Goal: Information Seeking & Learning: Learn about a topic

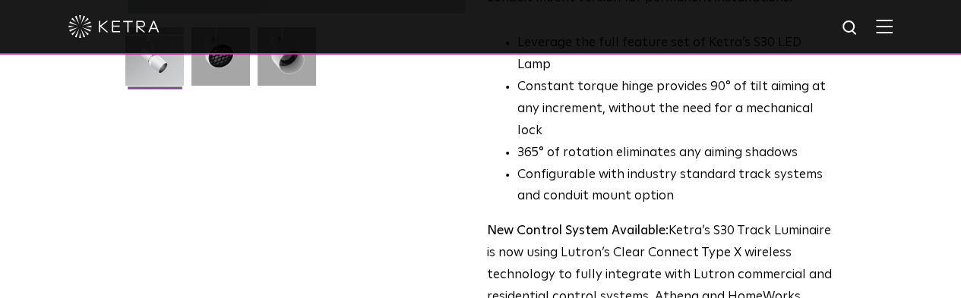
scroll to position [456, 0]
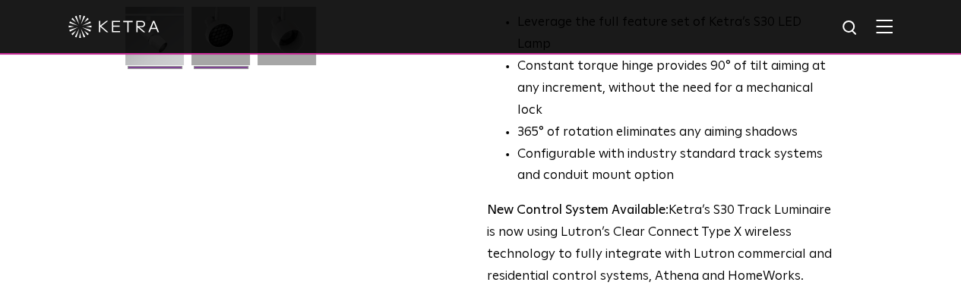
click at [191, 77] on img at bounding box center [220, 42] width 58 height 70
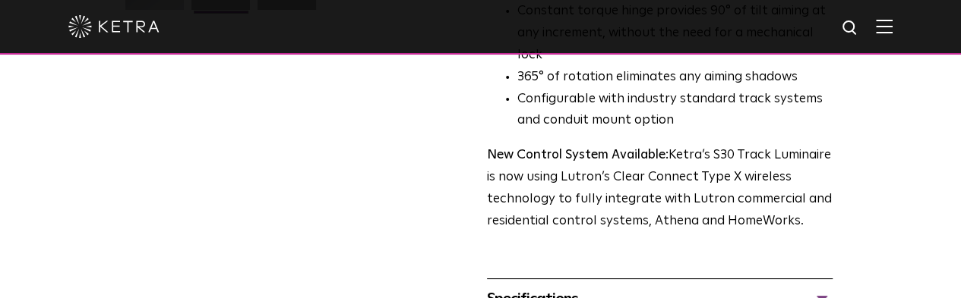
scroll to position [532, 0]
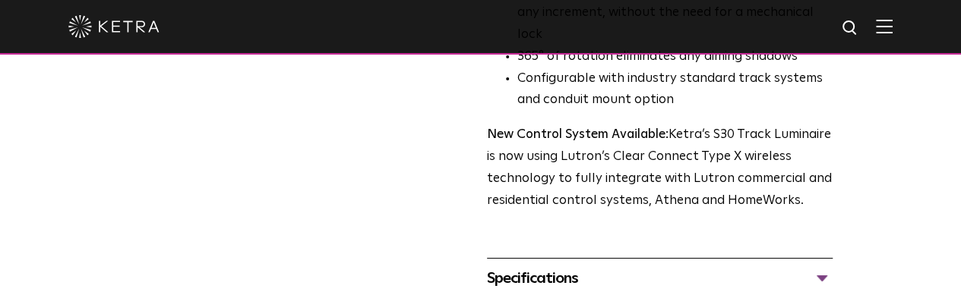
click at [634, 267] on div "Specifications" at bounding box center [659, 279] width 345 height 24
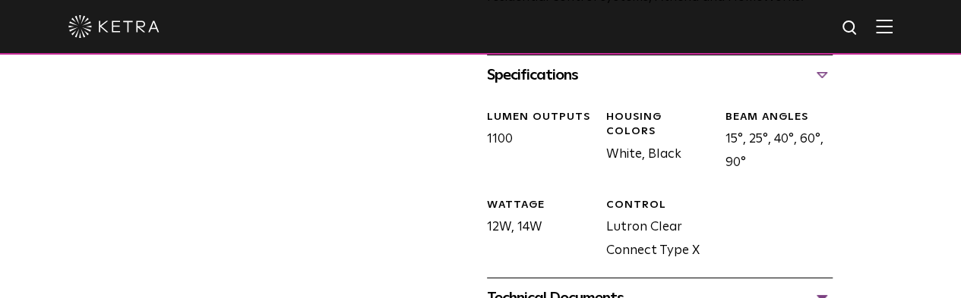
scroll to position [759, 0]
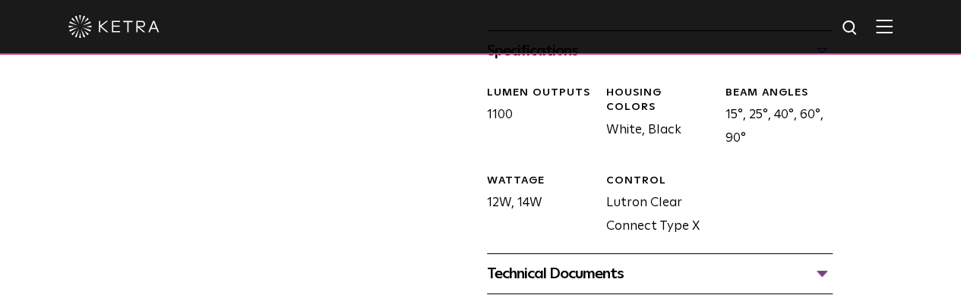
click at [553, 262] on div "Technical Documents" at bounding box center [659, 274] width 345 height 24
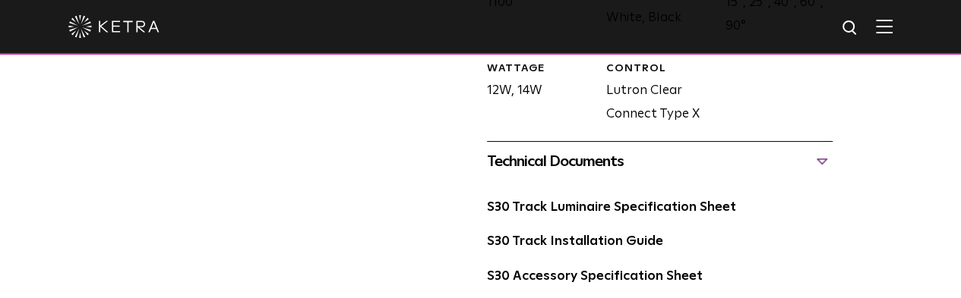
scroll to position [911, 0]
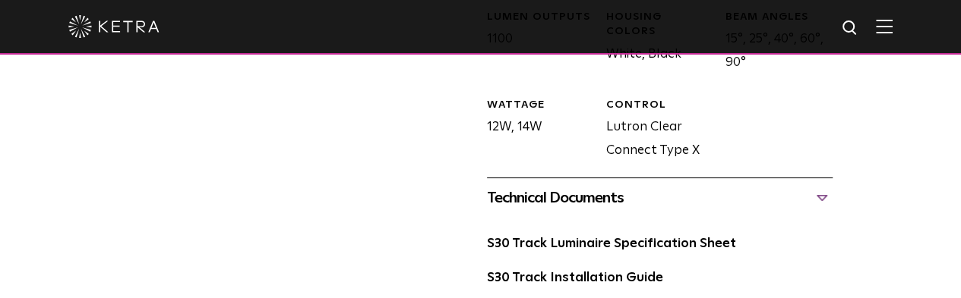
scroll to position [835, 0]
click at [617, 272] on link "S30 Track Installation Guide" at bounding box center [575, 278] width 176 height 13
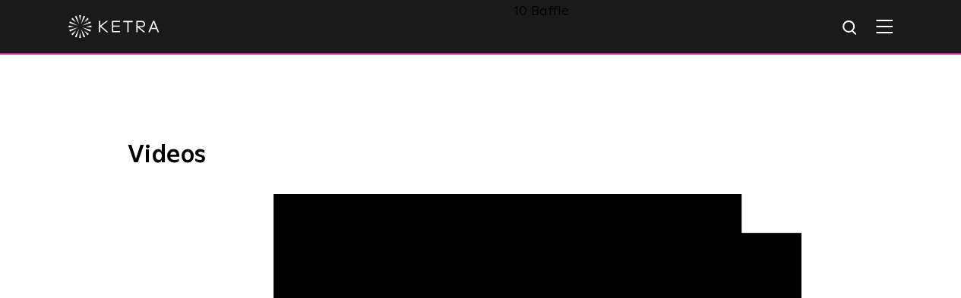
scroll to position [1746, 0]
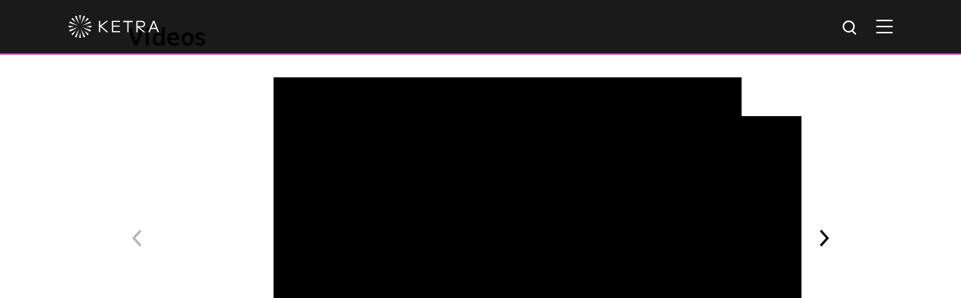
click at [834, 229] on button "Next" at bounding box center [824, 239] width 20 height 20
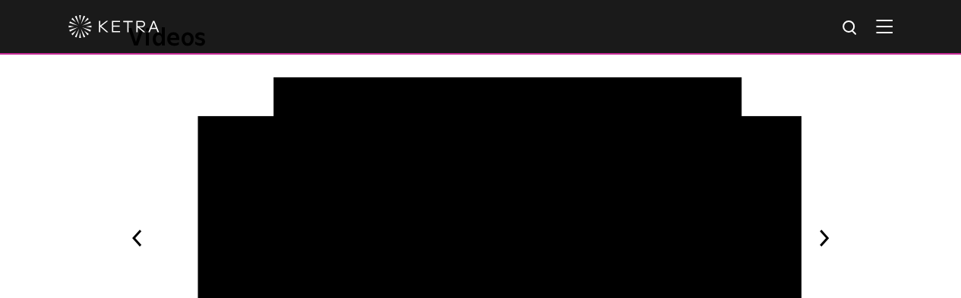
scroll to position [1671, 0]
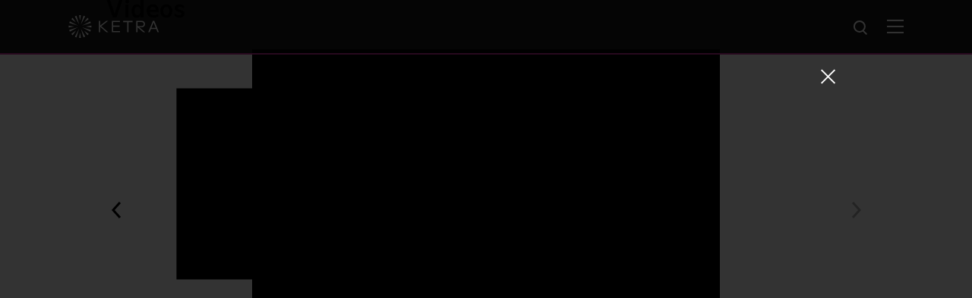
click at [819, 77] on span at bounding box center [827, 75] width 17 height 15
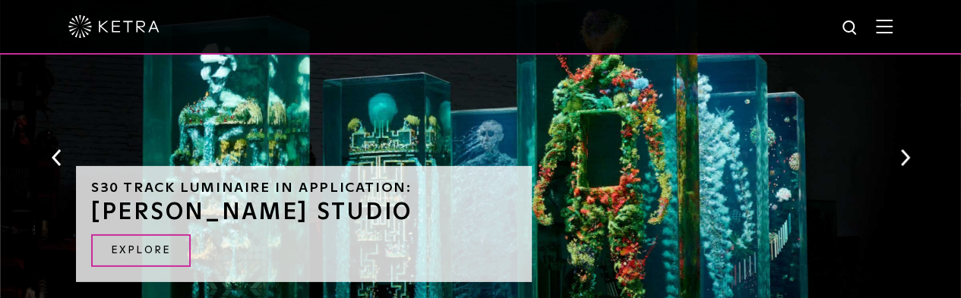
scroll to position [2278, 0]
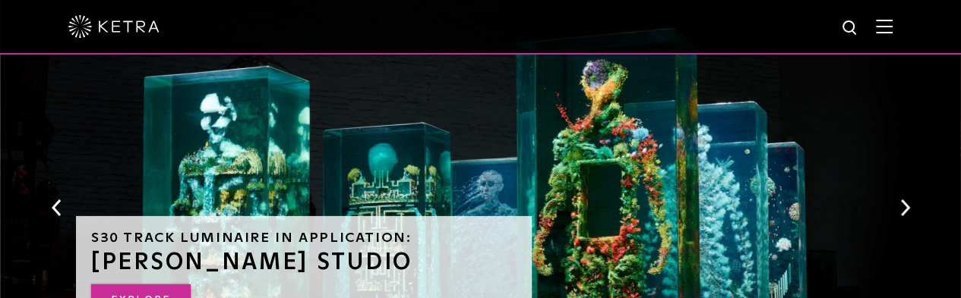
click at [191, 285] on link "EXPLORE" at bounding box center [140, 301] width 99 height 33
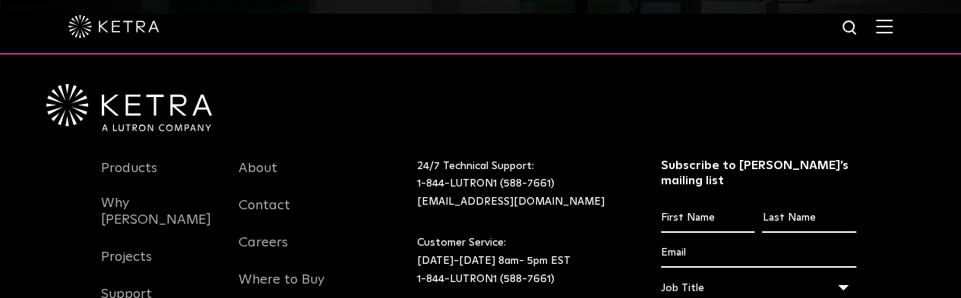
scroll to position [2639, 0]
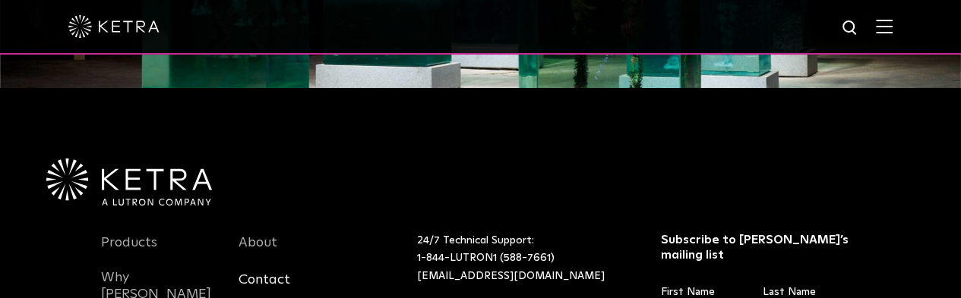
click at [270, 272] on link "Contact" at bounding box center [264, 289] width 52 height 35
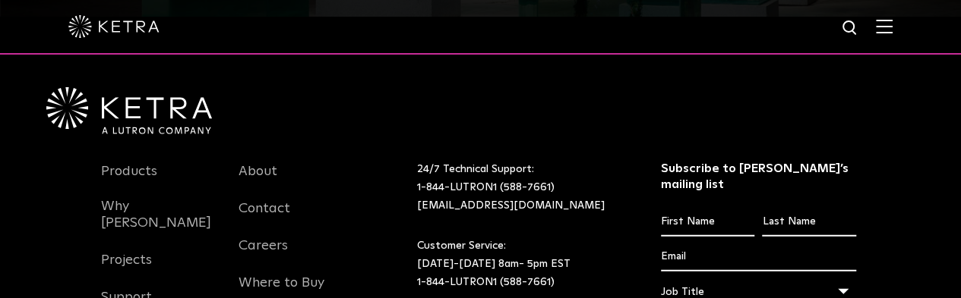
scroll to position [2033, 0]
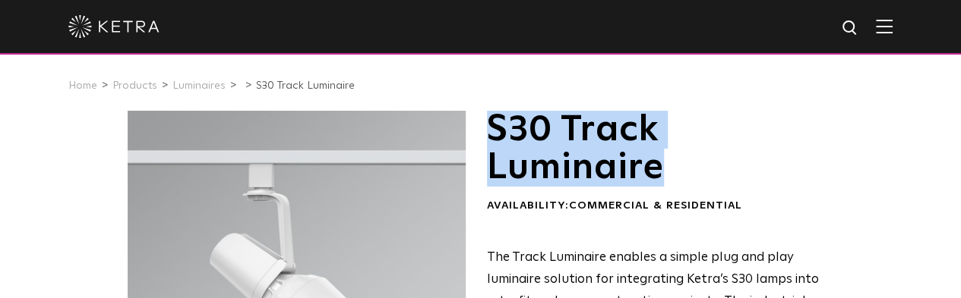
drag, startPoint x: 494, startPoint y: 130, endPoint x: 865, endPoint y: 140, distance: 371.5
click at [832, 140] on h1 "S30 Track Luminaire" at bounding box center [659, 149] width 345 height 77
